Goal: Navigation & Orientation: Find specific page/section

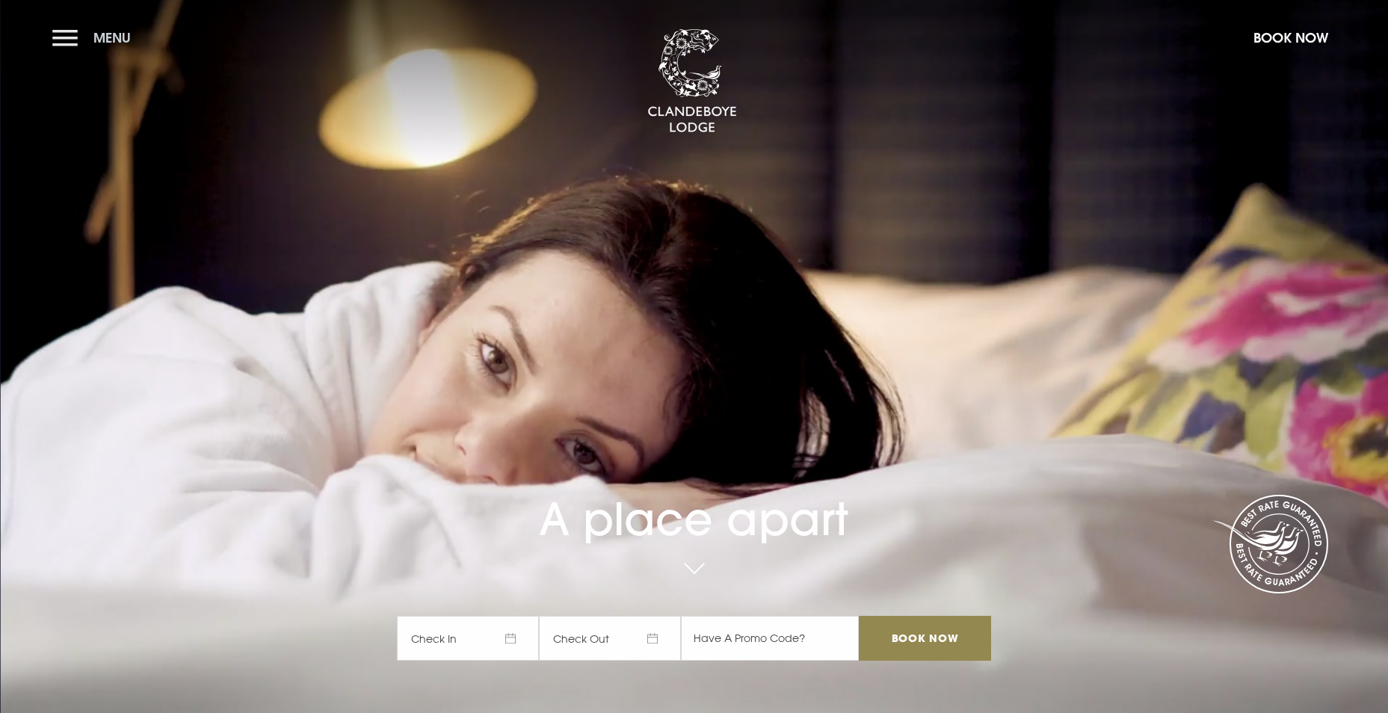
click at [72, 46] on button "Menu" at bounding box center [95, 38] width 86 height 32
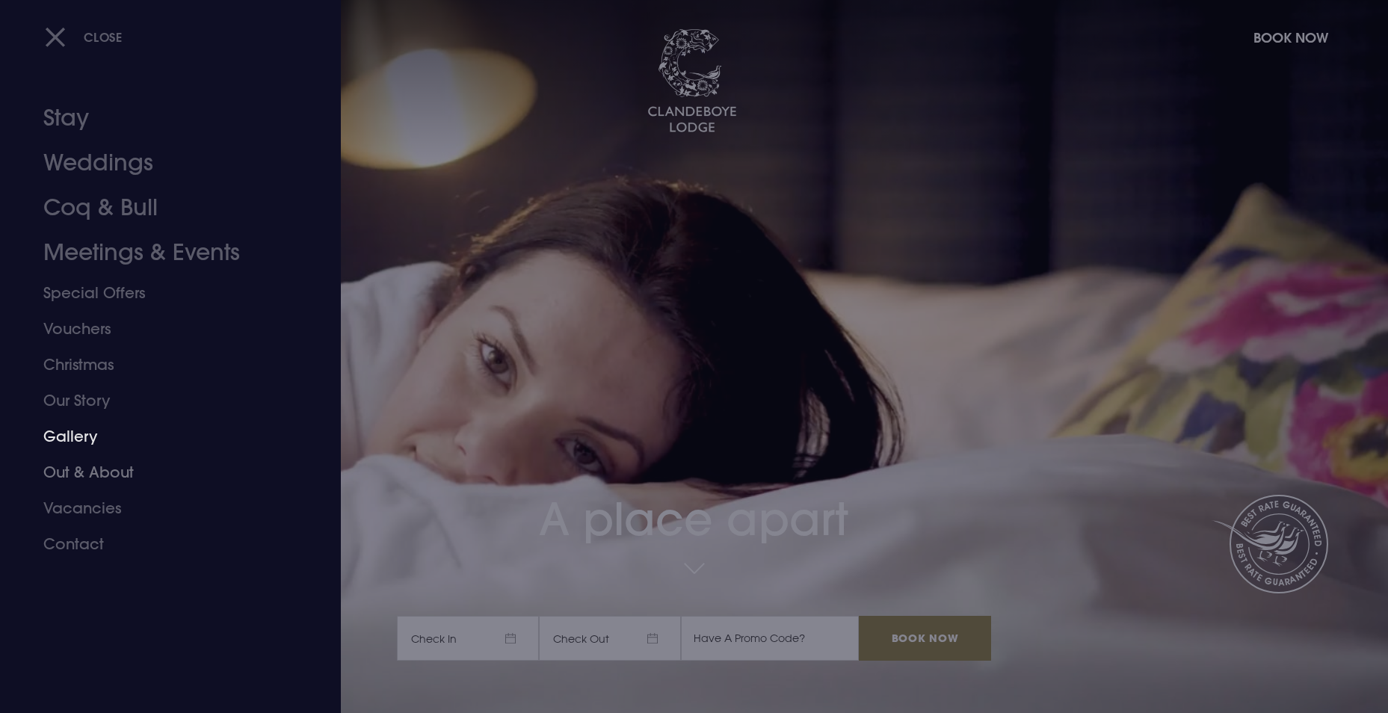
click at [78, 437] on link "Gallery" at bounding box center [161, 437] width 236 height 36
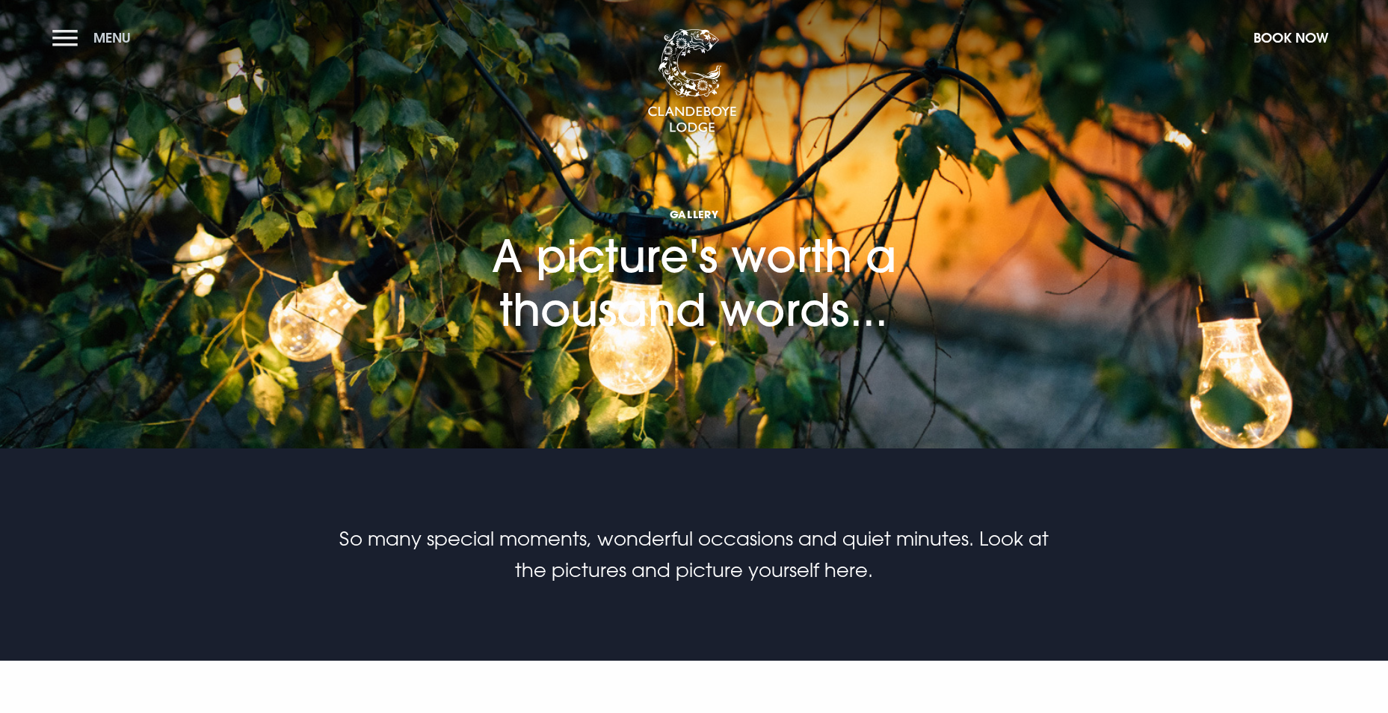
click at [66, 41] on button "Menu" at bounding box center [95, 38] width 86 height 32
